Goal: Entertainment & Leisure: Browse casually

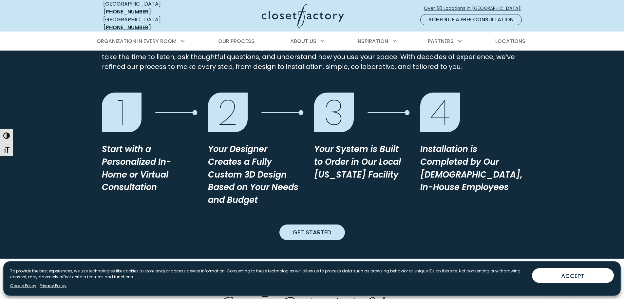
scroll to position [557, 0]
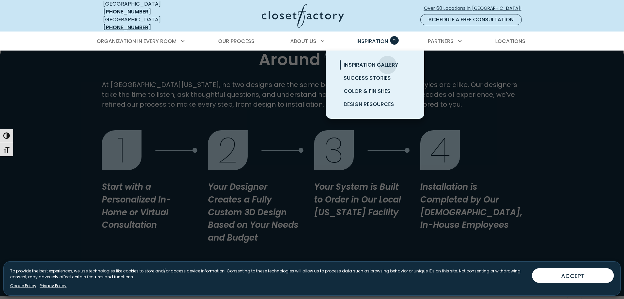
click at [388, 61] on span "Inspiration Gallery" at bounding box center [371, 65] width 55 height 8
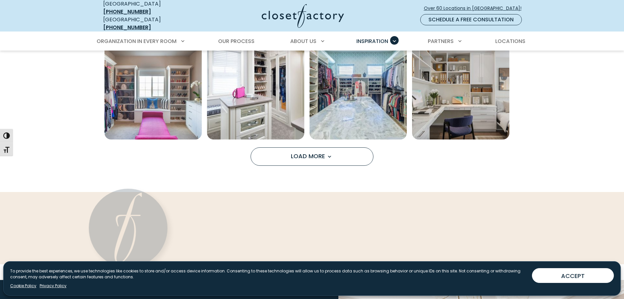
scroll to position [590, 0]
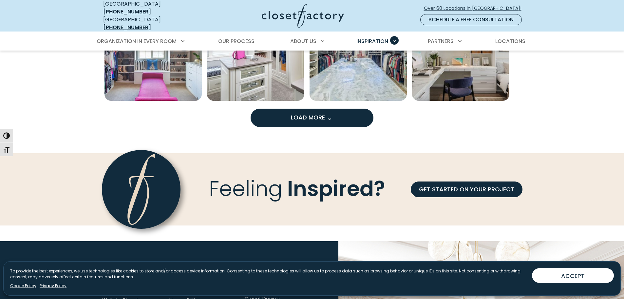
click at [302, 113] on span "Load More" at bounding box center [312, 117] width 43 height 8
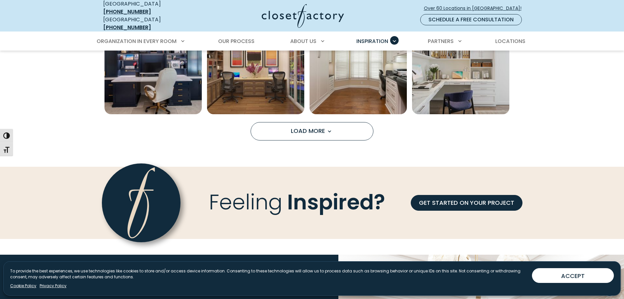
scroll to position [983, 0]
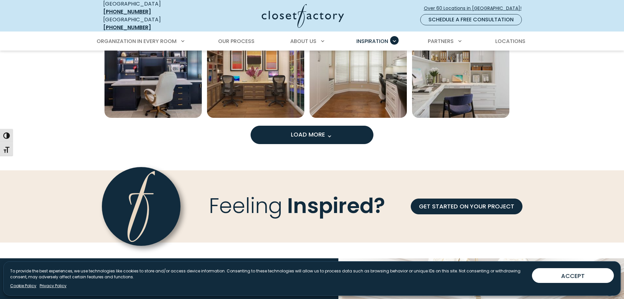
click at [320, 130] on span "Load More" at bounding box center [312, 134] width 43 height 8
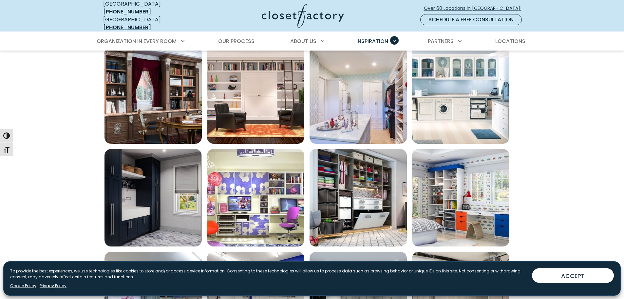
scroll to position [1147, 0]
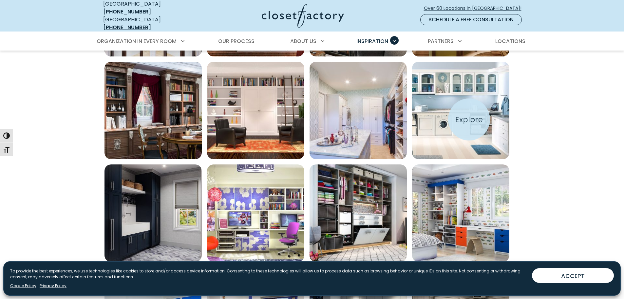
click at [469, 119] on img "Open inspiration gallery to preview enlarged image" at bounding box center [460, 110] width 97 height 97
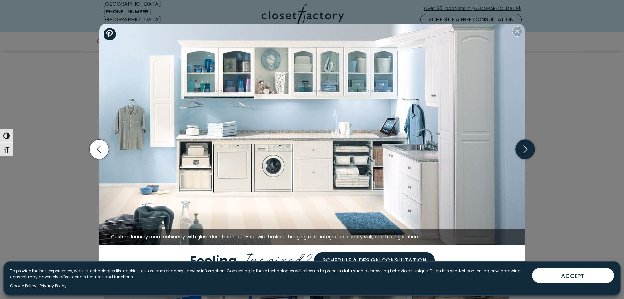
click at [531, 149] on icon "button" at bounding box center [525, 149] width 19 height 19
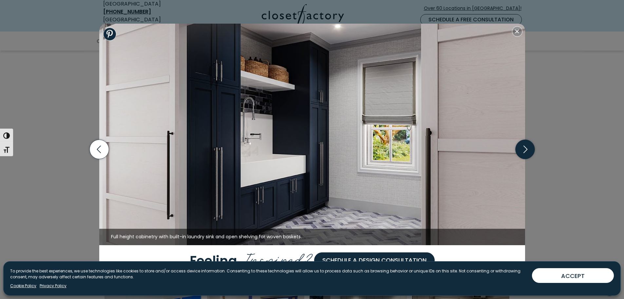
click at [531, 149] on icon "button" at bounding box center [525, 149] width 19 height 19
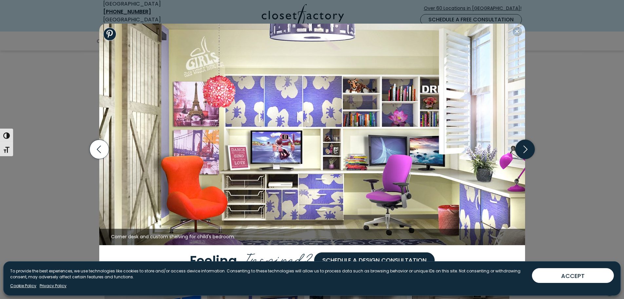
click at [531, 149] on icon "button" at bounding box center [525, 149] width 19 height 19
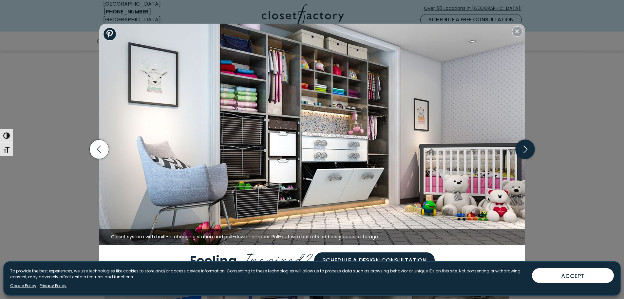
click at [531, 149] on icon "button" at bounding box center [525, 149] width 19 height 19
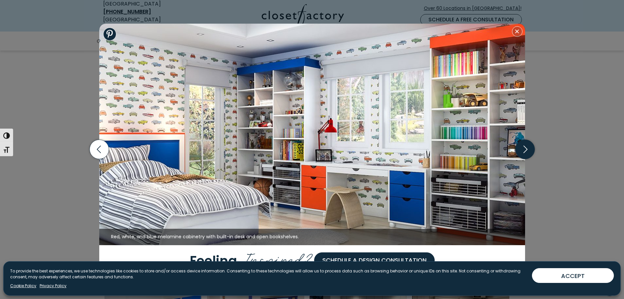
click at [531, 149] on icon "button" at bounding box center [525, 149] width 19 height 19
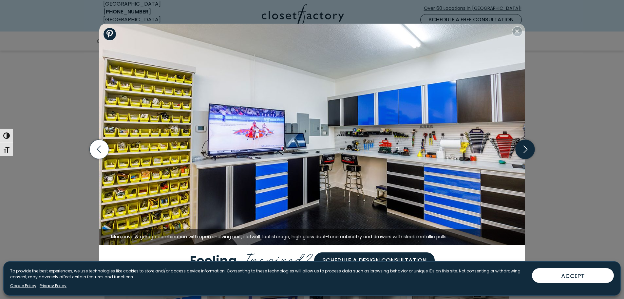
click at [531, 149] on icon "button" at bounding box center [525, 149] width 19 height 19
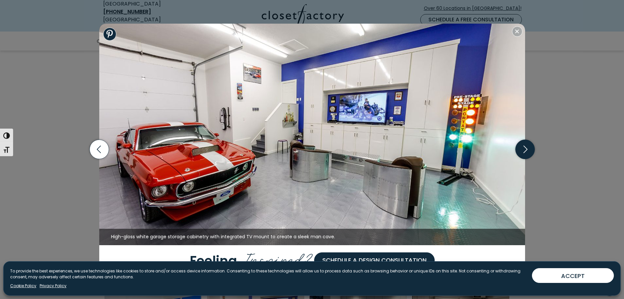
click at [531, 149] on icon "button" at bounding box center [525, 149] width 19 height 19
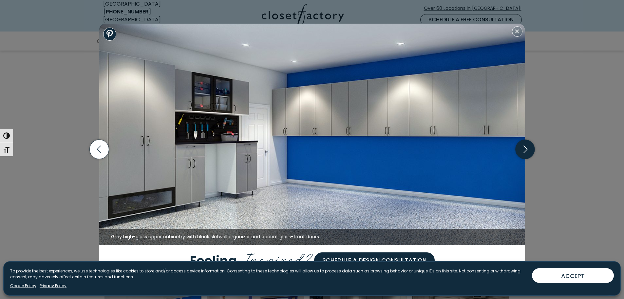
click at [531, 147] on icon "button" at bounding box center [525, 149] width 19 height 19
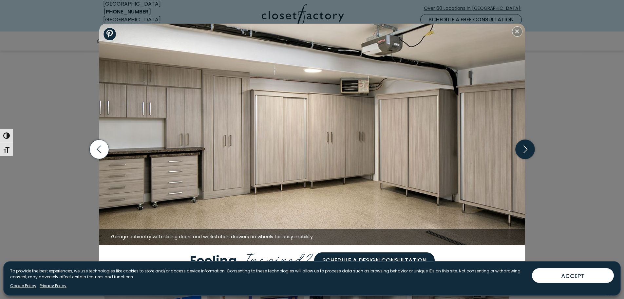
click at [531, 147] on icon "button" at bounding box center [525, 149] width 19 height 19
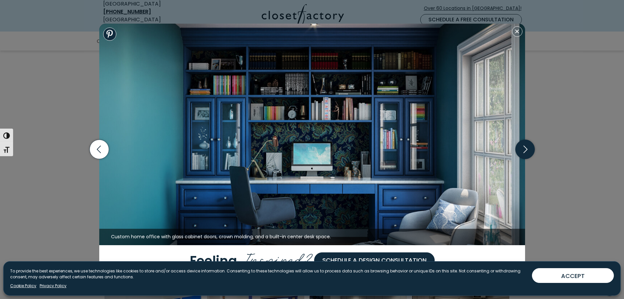
click at [531, 147] on icon "button" at bounding box center [525, 149] width 19 height 19
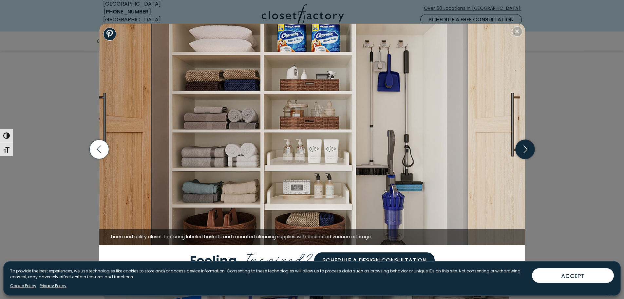
click at [531, 147] on icon "button" at bounding box center [525, 149] width 19 height 19
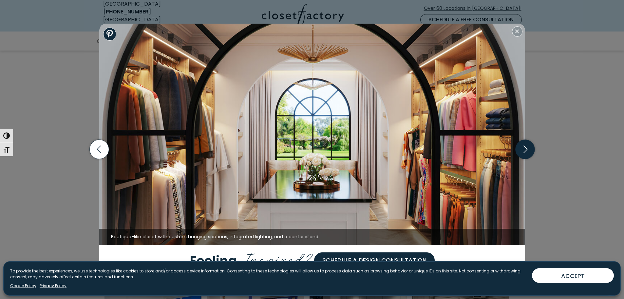
click at [531, 146] on icon "button" at bounding box center [525, 149] width 19 height 19
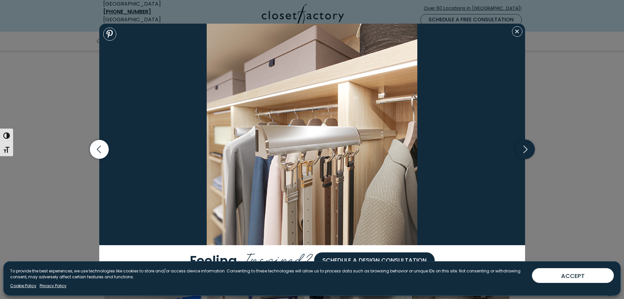
click at [531, 146] on icon "button" at bounding box center [525, 149] width 19 height 19
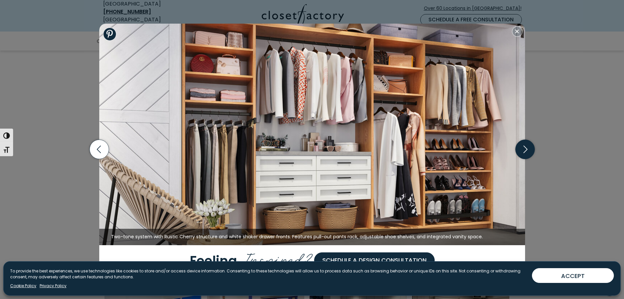
click at [531, 146] on icon "button" at bounding box center [525, 149] width 19 height 19
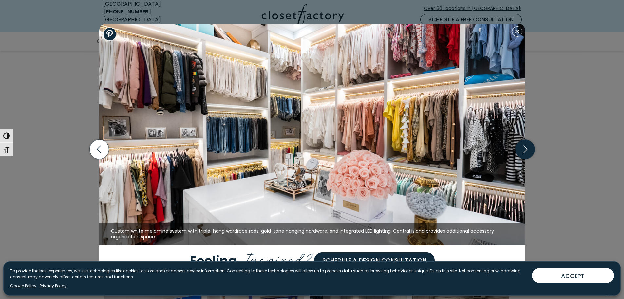
click at [528, 146] on icon "button" at bounding box center [525, 149] width 19 height 19
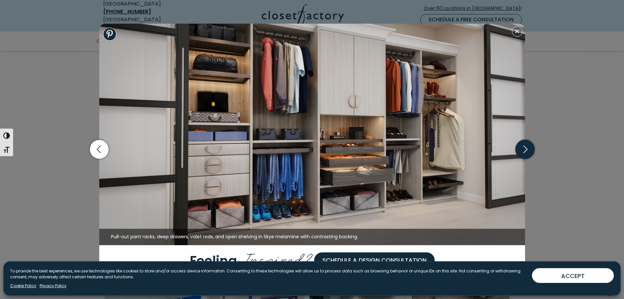
click at [528, 146] on icon "button" at bounding box center [525, 149] width 19 height 19
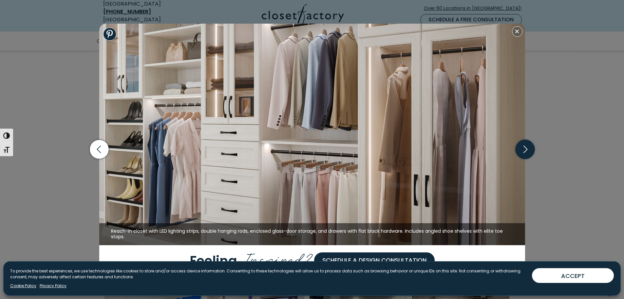
click at [528, 146] on icon "button" at bounding box center [525, 149] width 19 height 19
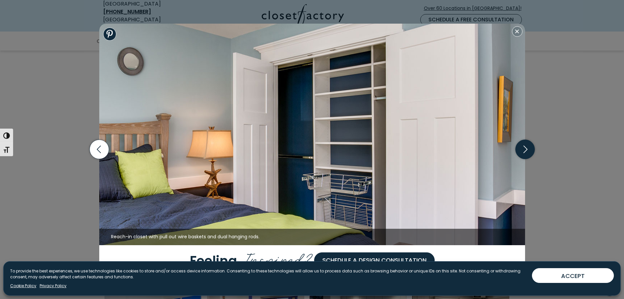
click at [528, 146] on icon "button" at bounding box center [525, 149] width 19 height 19
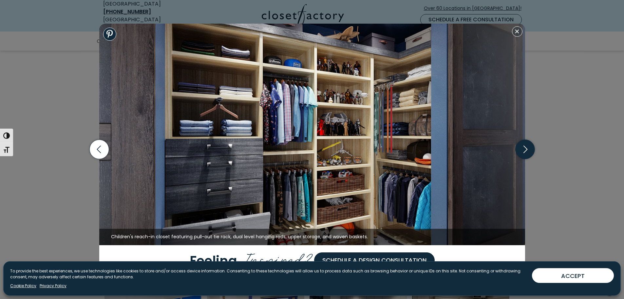
click at [528, 146] on icon "button" at bounding box center [525, 149] width 19 height 19
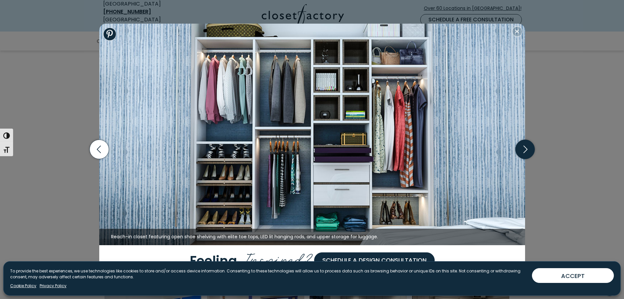
click at [528, 146] on icon "button" at bounding box center [525, 149] width 19 height 19
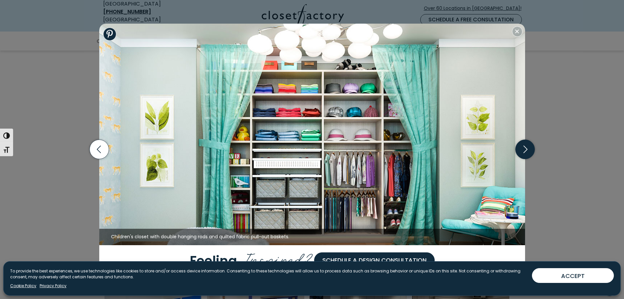
click at [528, 146] on icon "button" at bounding box center [525, 149] width 19 height 19
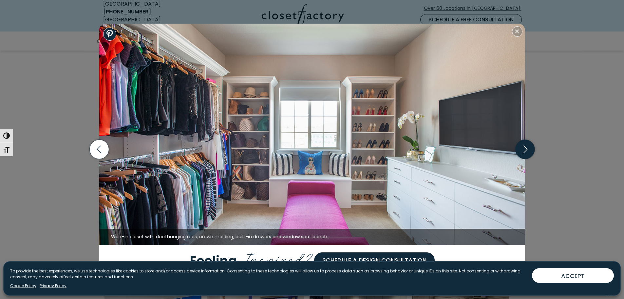
click at [528, 146] on icon "button" at bounding box center [525, 149] width 19 height 19
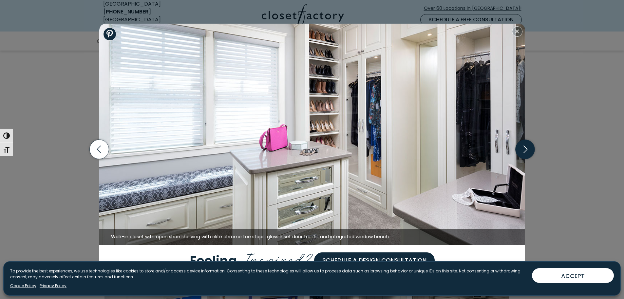
click at [528, 146] on icon "button" at bounding box center [525, 149] width 19 height 19
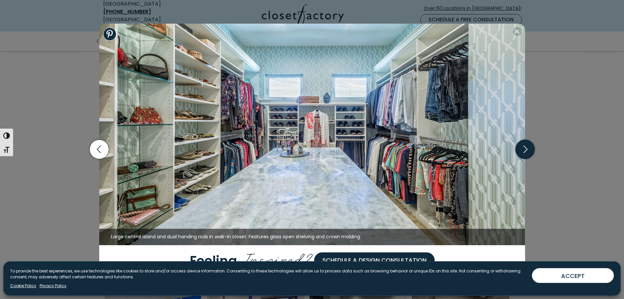
click at [528, 146] on icon "button" at bounding box center [525, 149] width 19 height 19
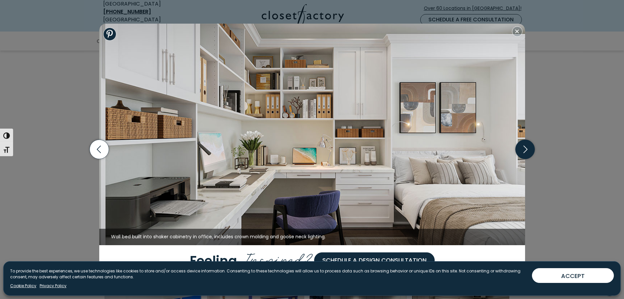
click at [528, 146] on icon "button" at bounding box center [525, 149] width 19 height 19
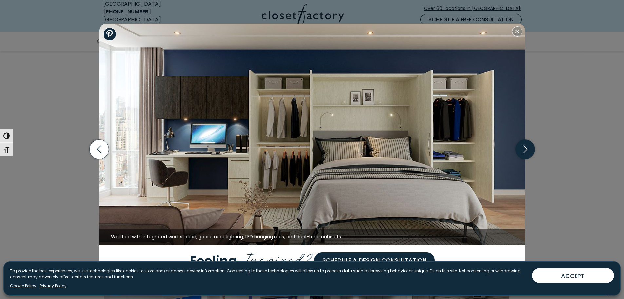
click at [528, 146] on icon "button" at bounding box center [525, 149] width 19 height 19
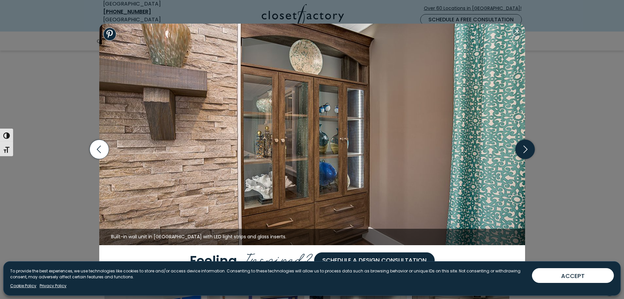
click at [528, 146] on icon "button" at bounding box center [525, 149] width 19 height 19
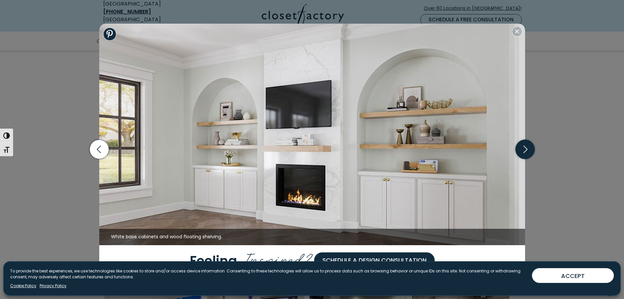
click at [528, 146] on icon "button" at bounding box center [525, 149] width 19 height 19
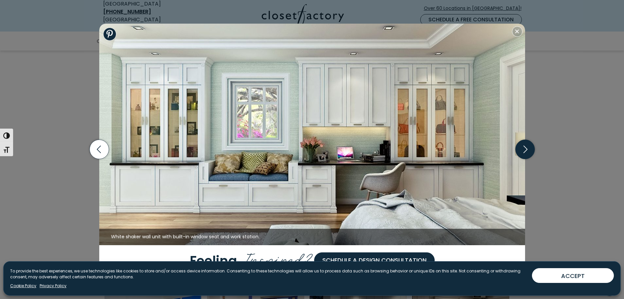
click at [528, 146] on icon "button" at bounding box center [525, 149] width 19 height 19
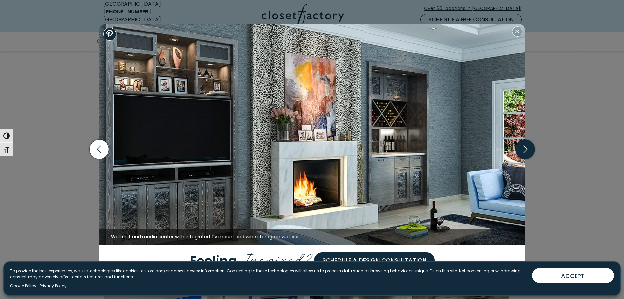
click at [528, 146] on icon "button" at bounding box center [525, 149] width 19 height 19
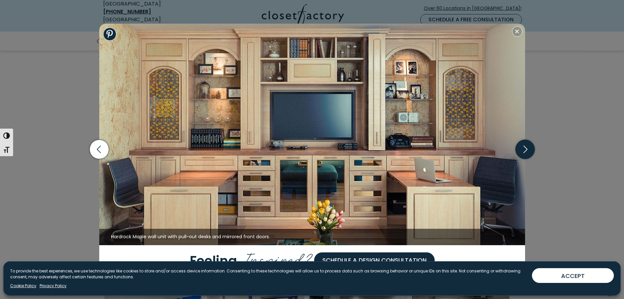
click at [528, 146] on icon "button" at bounding box center [525, 149] width 19 height 19
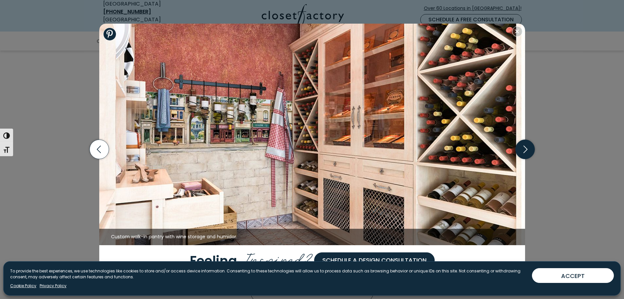
scroll to position [1245, 0]
click at [528, 146] on icon "button" at bounding box center [525, 149] width 19 height 19
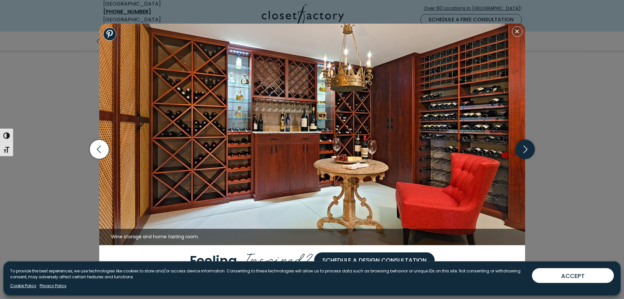
click at [528, 146] on icon "button" at bounding box center [525, 149] width 19 height 19
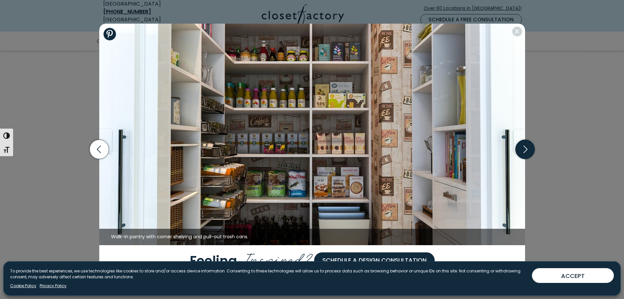
click at [528, 146] on icon "button" at bounding box center [525, 149] width 19 height 19
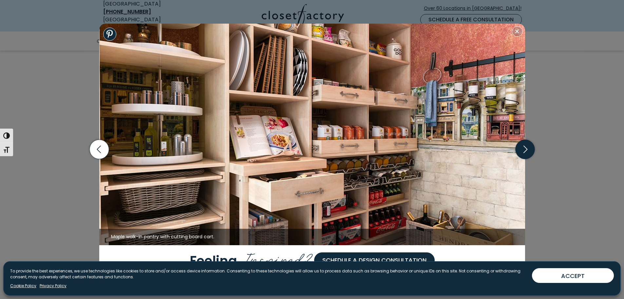
click at [528, 146] on icon "button" at bounding box center [525, 149] width 19 height 19
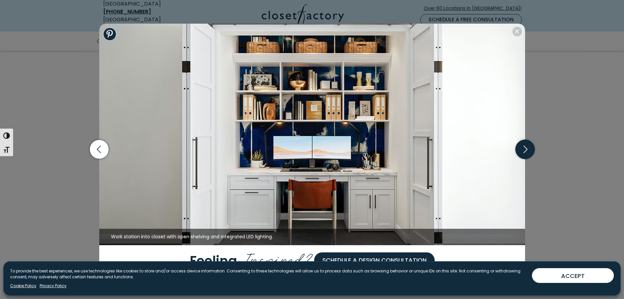
click at [528, 146] on icon "button" at bounding box center [525, 149] width 19 height 19
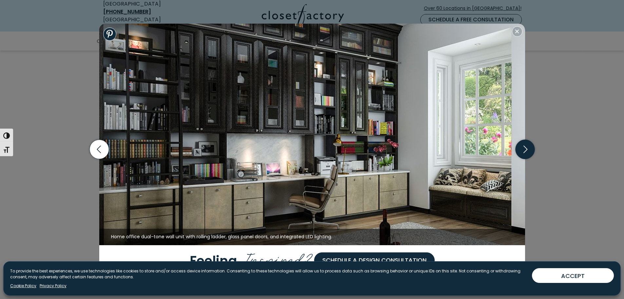
click at [528, 146] on icon "button" at bounding box center [525, 149] width 19 height 19
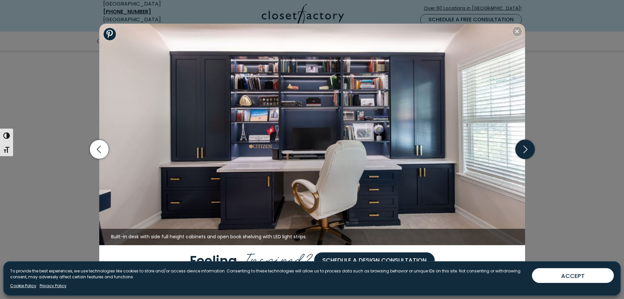
click at [528, 146] on icon "button" at bounding box center [525, 149] width 19 height 19
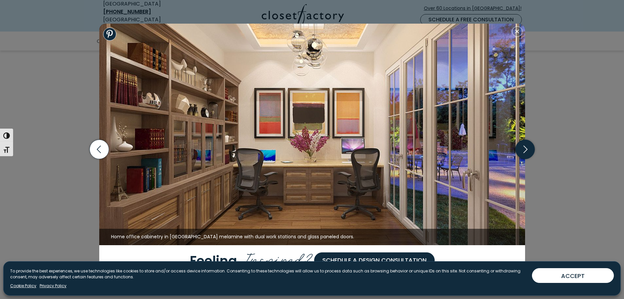
click at [528, 146] on icon "button" at bounding box center [525, 149] width 19 height 19
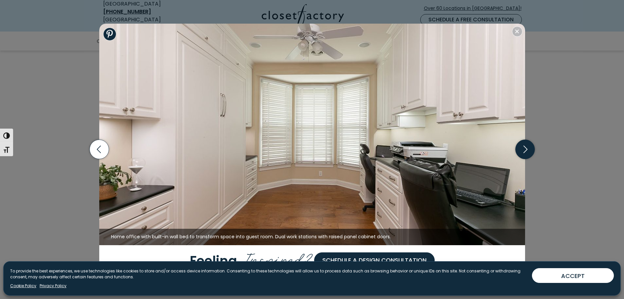
click at [528, 146] on icon "button" at bounding box center [525, 149] width 19 height 19
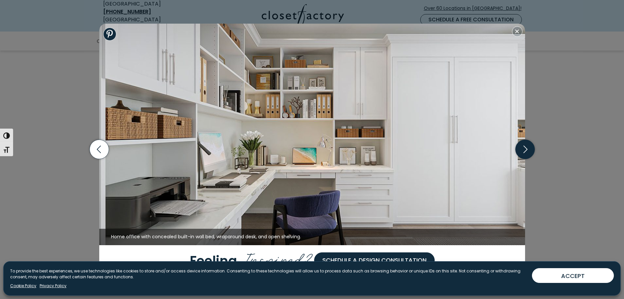
click at [528, 146] on icon "button" at bounding box center [525, 149] width 19 height 19
